Goal: Task Accomplishment & Management: Complete application form

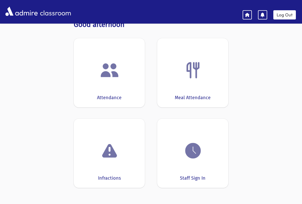
scroll to position [17, 0]
click at [193, 87] on div "Meal Attendance" at bounding box center [192, 72] width 71 height 69
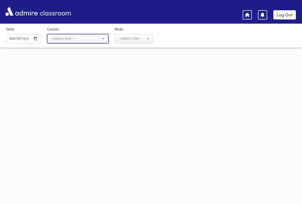
click at [89, 39] on div "--Select One--" at bounding box center [75, 38] width 51 height 5
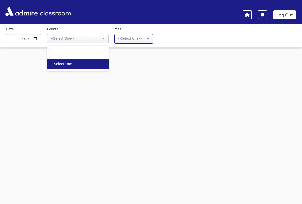
click at [132, 34] on button "--Select One--" at bounding box center [134, 38] width 38 height 9
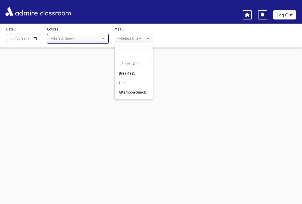
click at [95, 39] on button "--Select One--" at bounding box center [77, 38] width 61 height 9
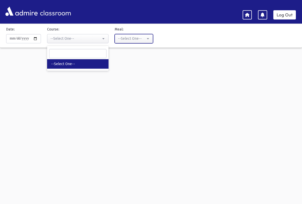
click at [134, 40] on div "--Select One--" at bounding box center [132, 38] width 28 height 5
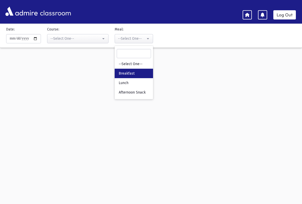
click at [127, 75] on span "Breakfast" at bounding box center [127, 73] width 16 height 5
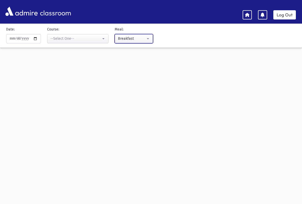
scroll to position [17, 0]
click at [140, 37] on button "Breakfast" at bounding box center [134, 38] width 38 height 9
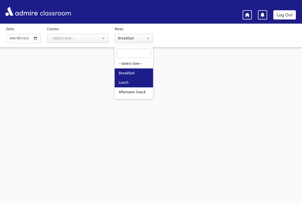
click at [130, 81] on link "Lunch" at bounding box center [134, 82] width 38 height 9
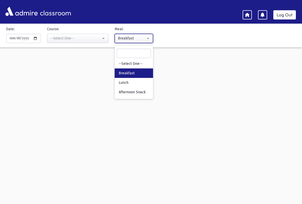
select select "*"
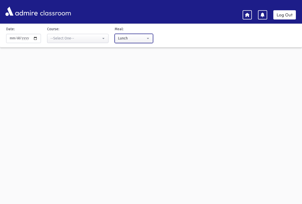
click at [138, 37] on button "Lunch" at bounding box center [134, 38] width 38 height 9
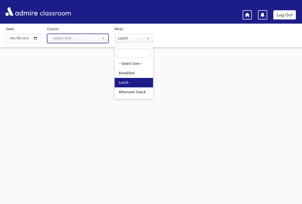
click at [79, 35] on button "--Select One--" at bounding box center [77, 38] width 61 height 9
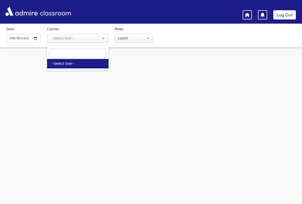
click at [286, 14] on link "Log Out" at bounding box center [285, 14] width 23 height 9
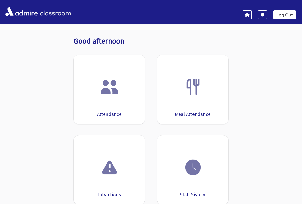
click at [116, 104] on div "Attendance" at bounding box center [109, 89] width 71 height 69
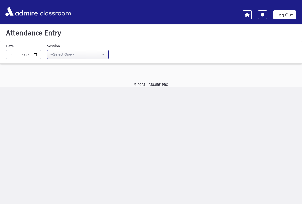
click at [94, 53] on div "--Select One--" at bounding box center [75, 54] width 51 height 5
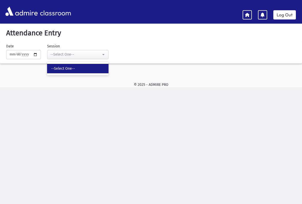
click at [81, 70] on link "--Select One--" at bounding box center [77, 68] width 61 height 9
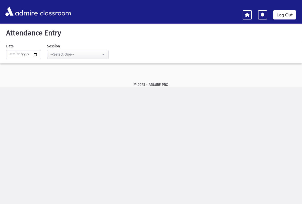
click at [249, 16] on icon at bounding box center [247, 14] width 5 height 5
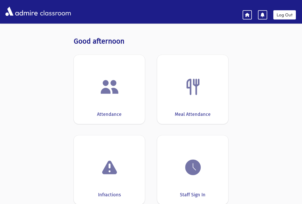
click at [217, 95] on div at bounding box center [192, 86] width 55 height 19
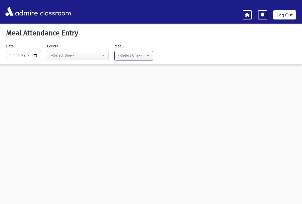
click at [136, 55] on div "--Select One--" at bounding box center [132, 55] width 28 height 5
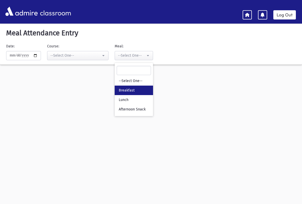
click at [128, 90] on link "Breakfast" at bounding box center [134, 90] width 38 height 9
select select "*"
